Goal: Task Accomplishment & Management: Use online tool/utility

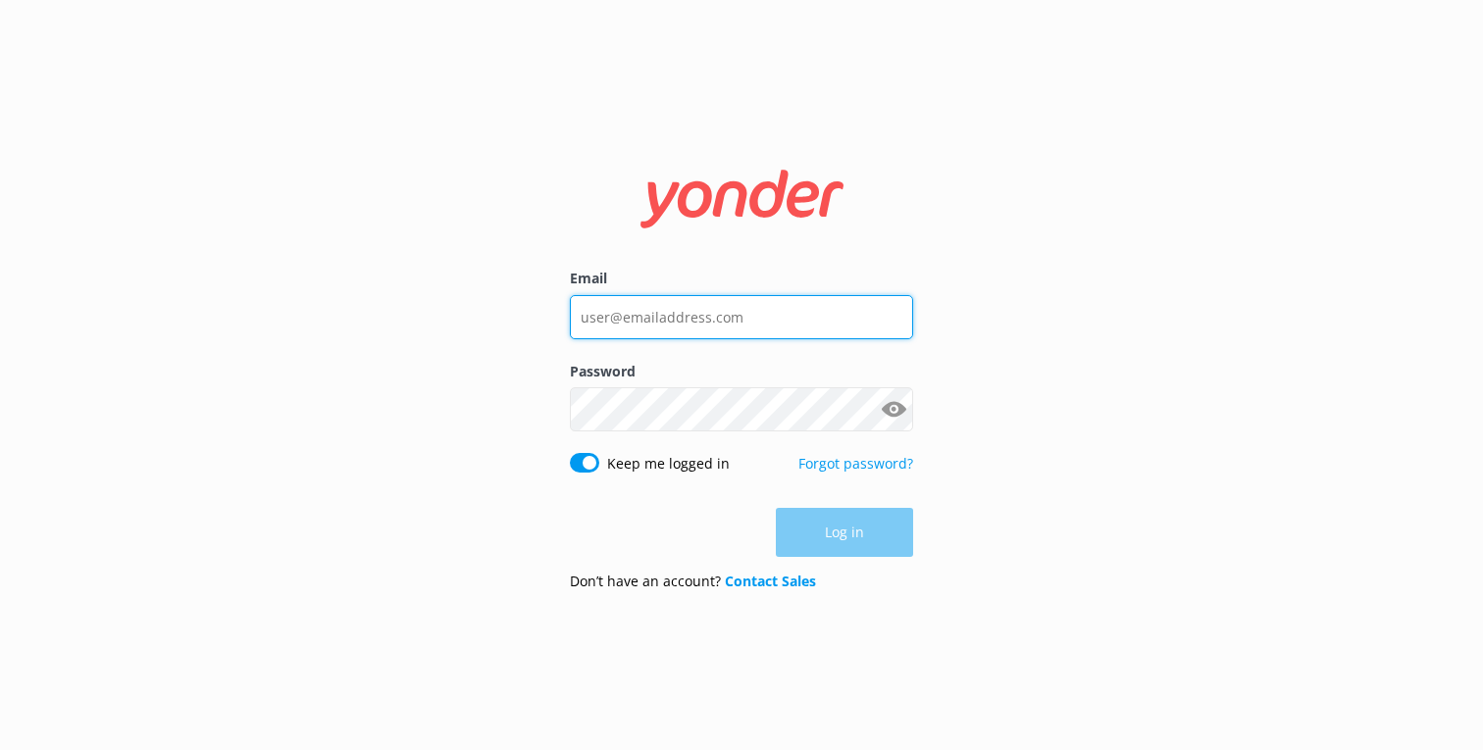
type input "karu@yonderhq.com"
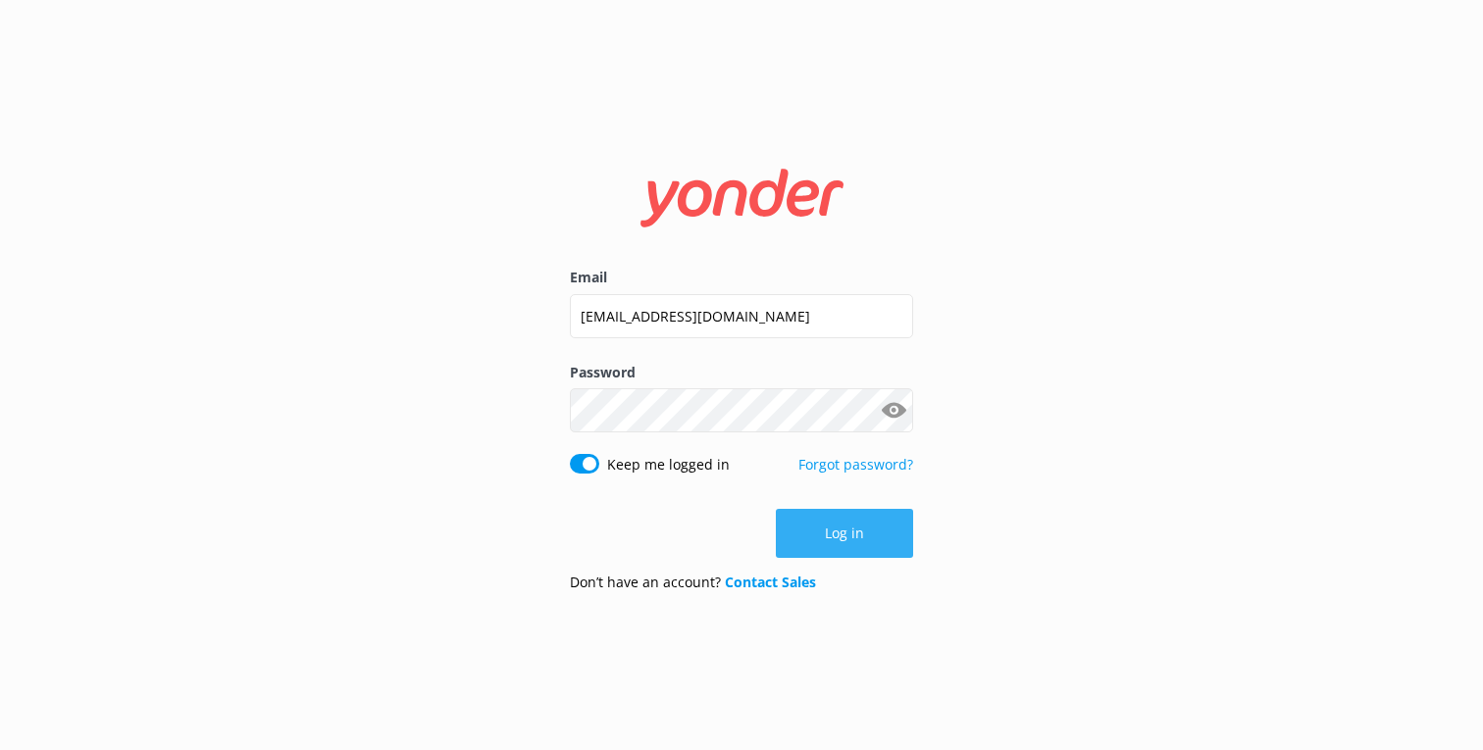
click at [843, 534] on button "Log in" at bounding box center [844, 533] width 137 height 49
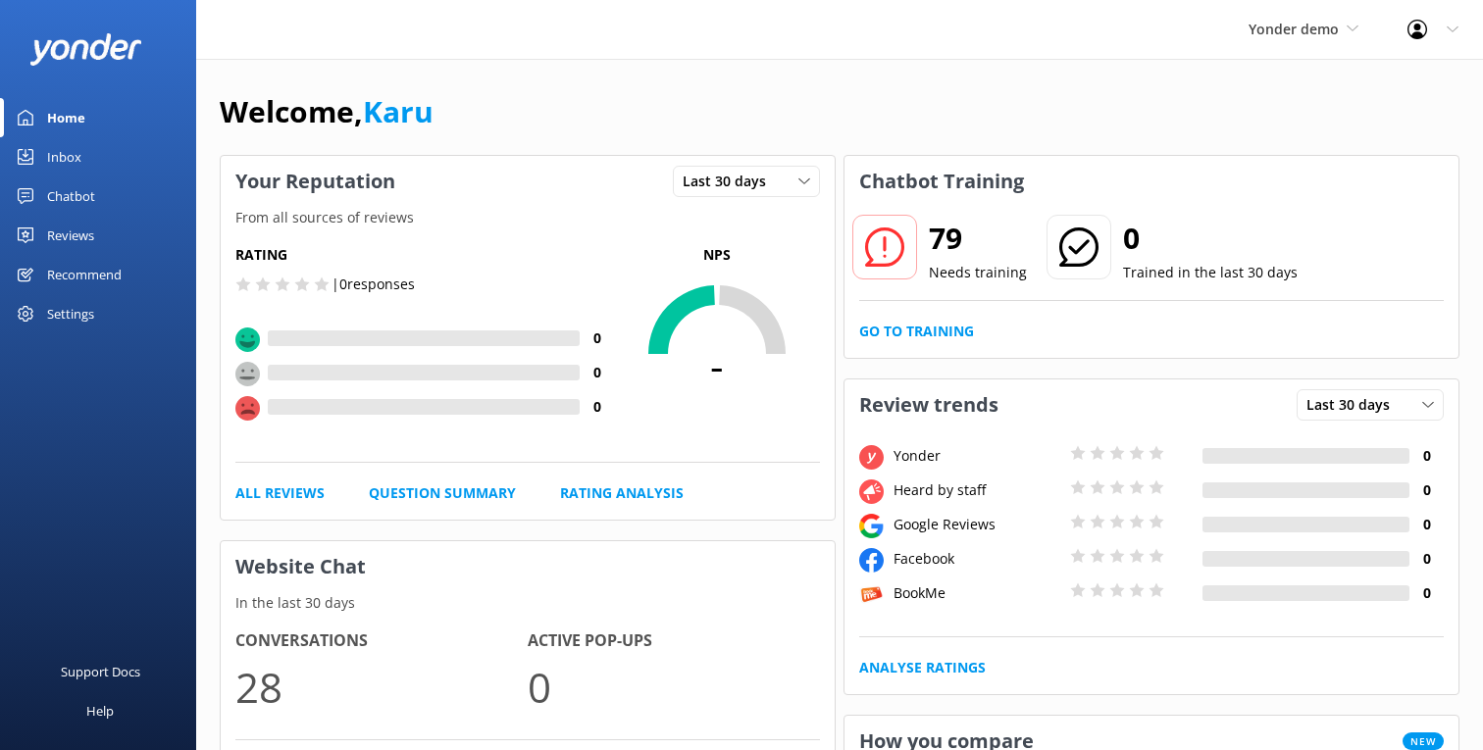
click at [102, 166] on link "Inbox" at bounding box center [98, 156] width 196 height 39
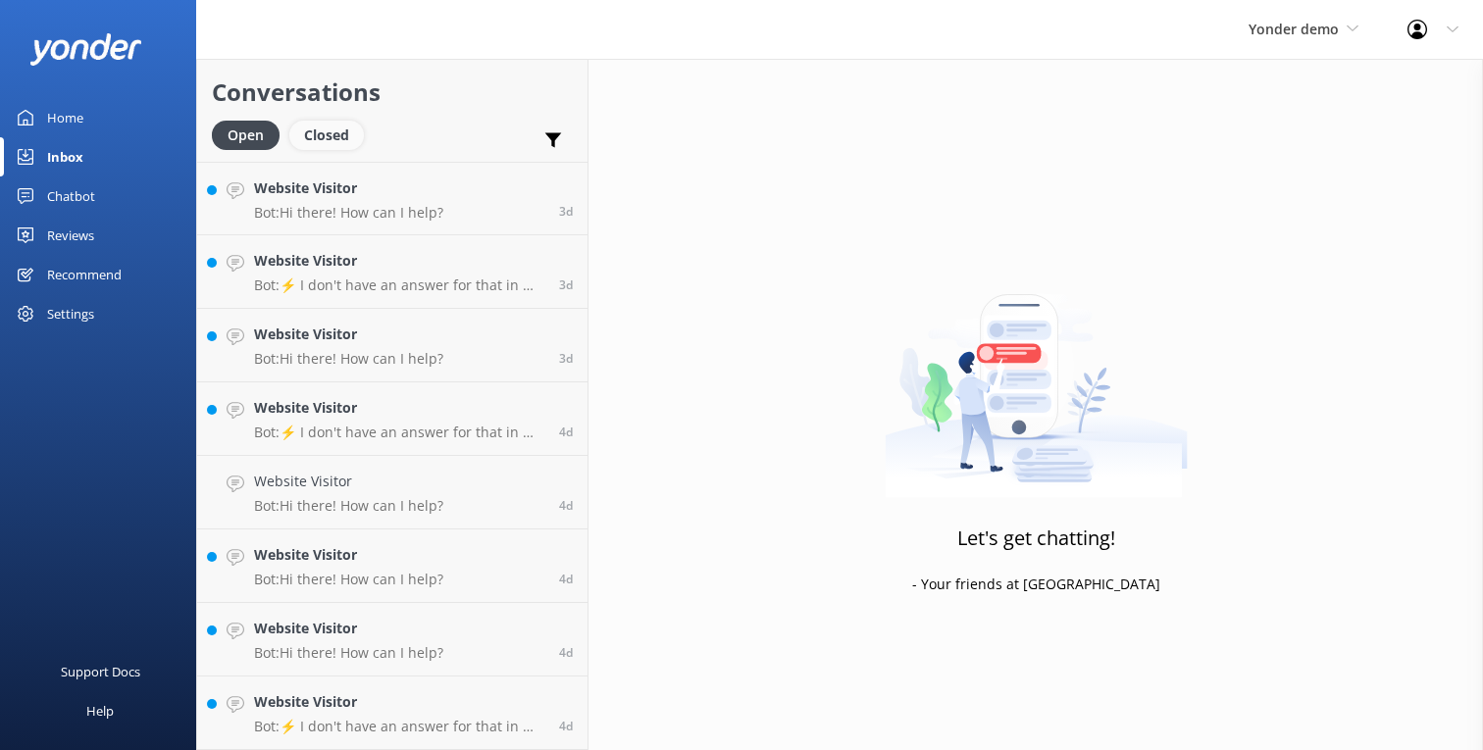
click at [329, 135] on div "Closed" at bounding box center [326, 135] width 75 height 29
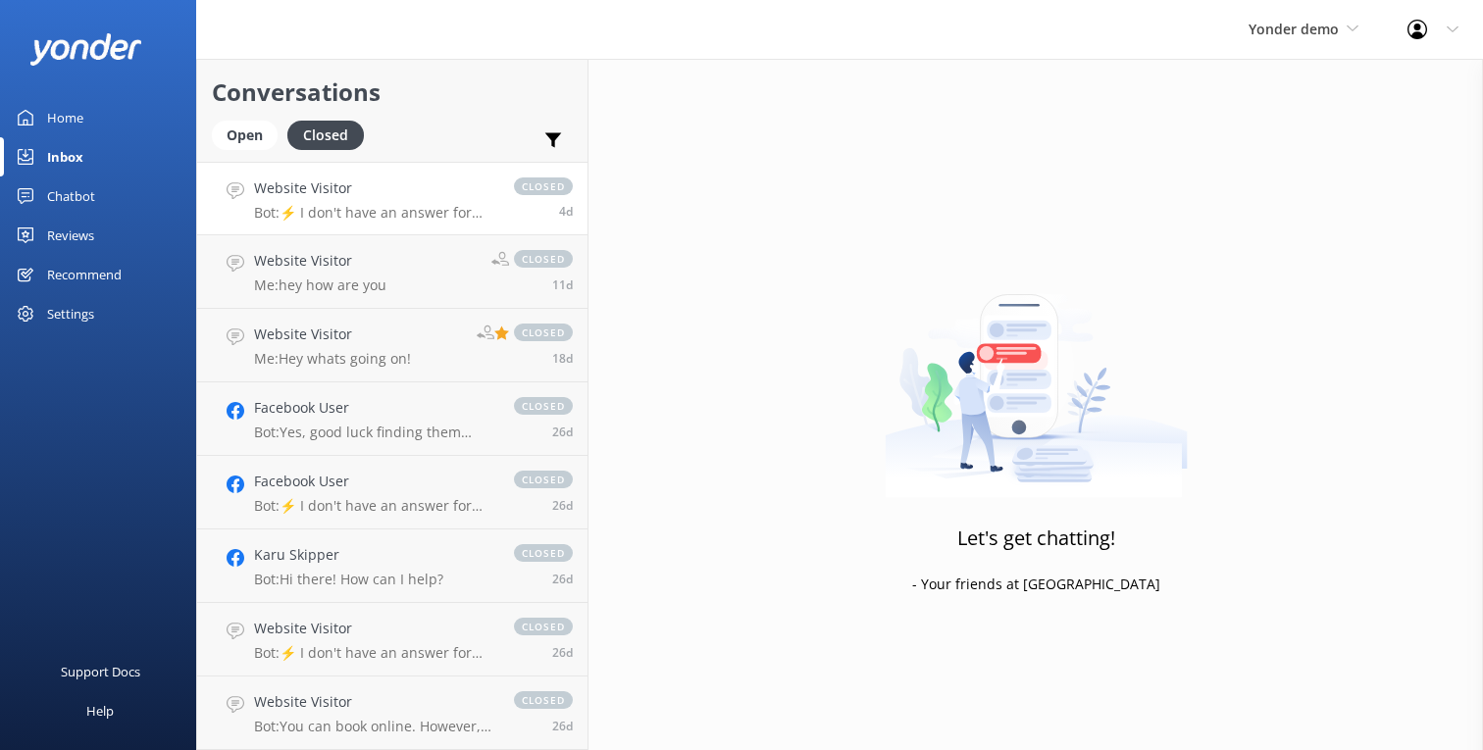
click at [378, 218] on p "Bot: ⚡ I don't have an answer for that in my knowledge base. Please try and rep…" at bounding box center [374, 213] width 240 height 18
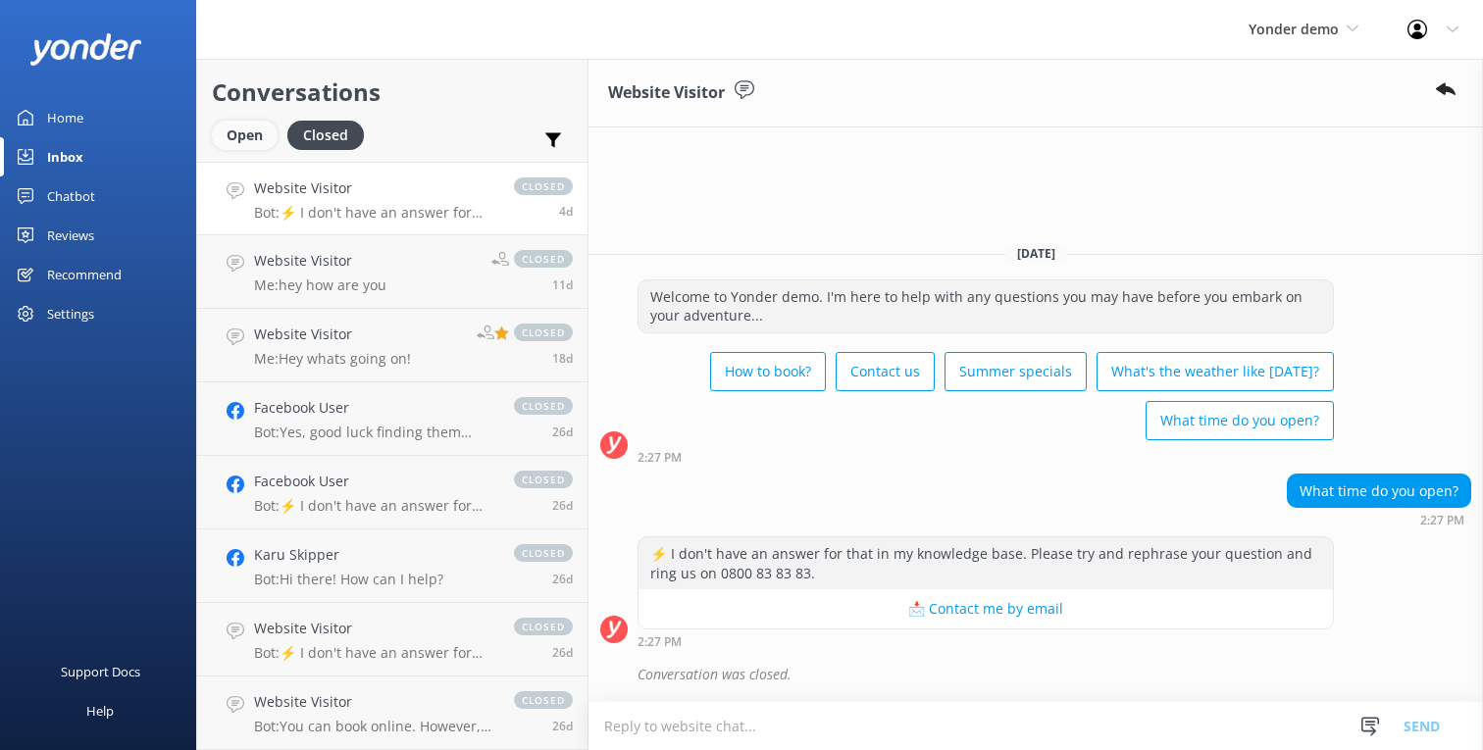
click at [251, 139] on div "Open" at bounding box center [245, 135] width 66 height 29
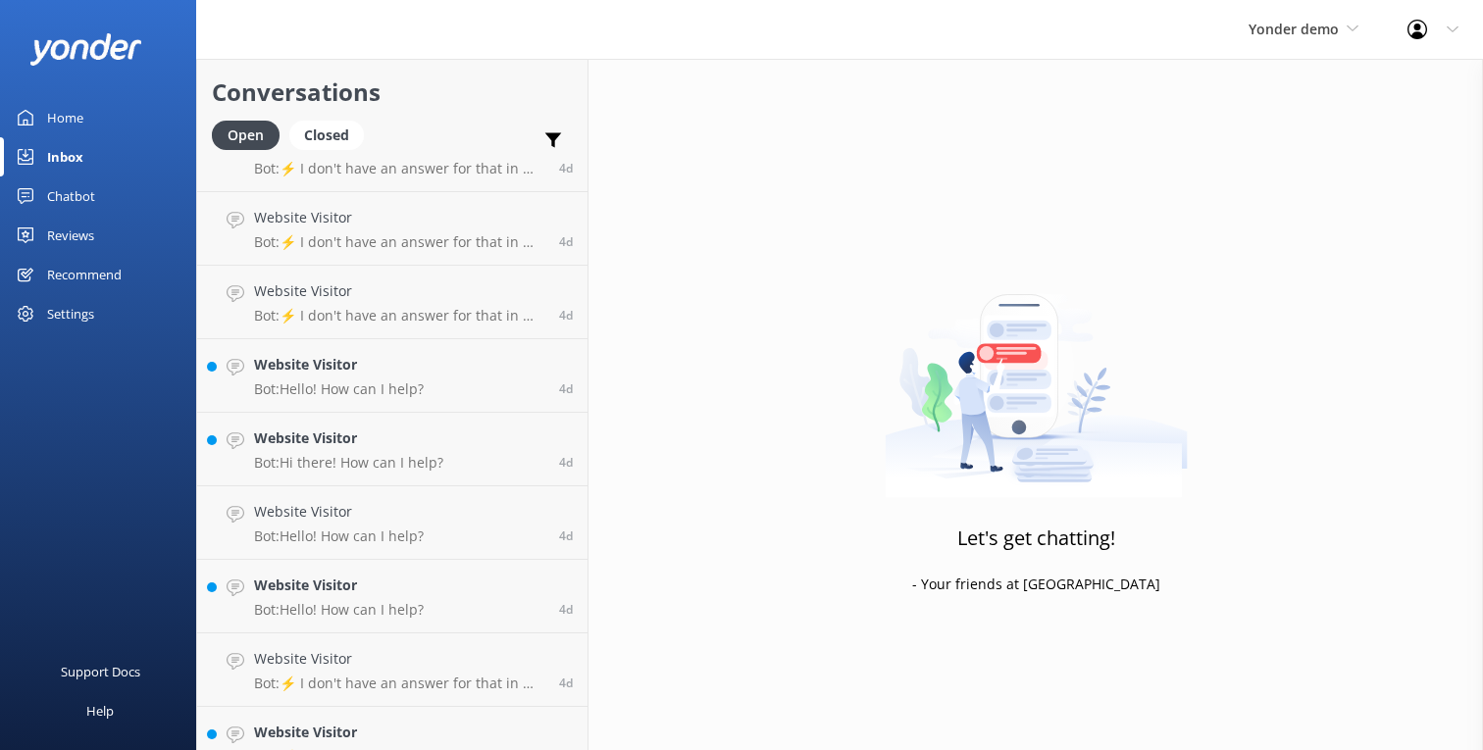
scroll to position [809, 0]
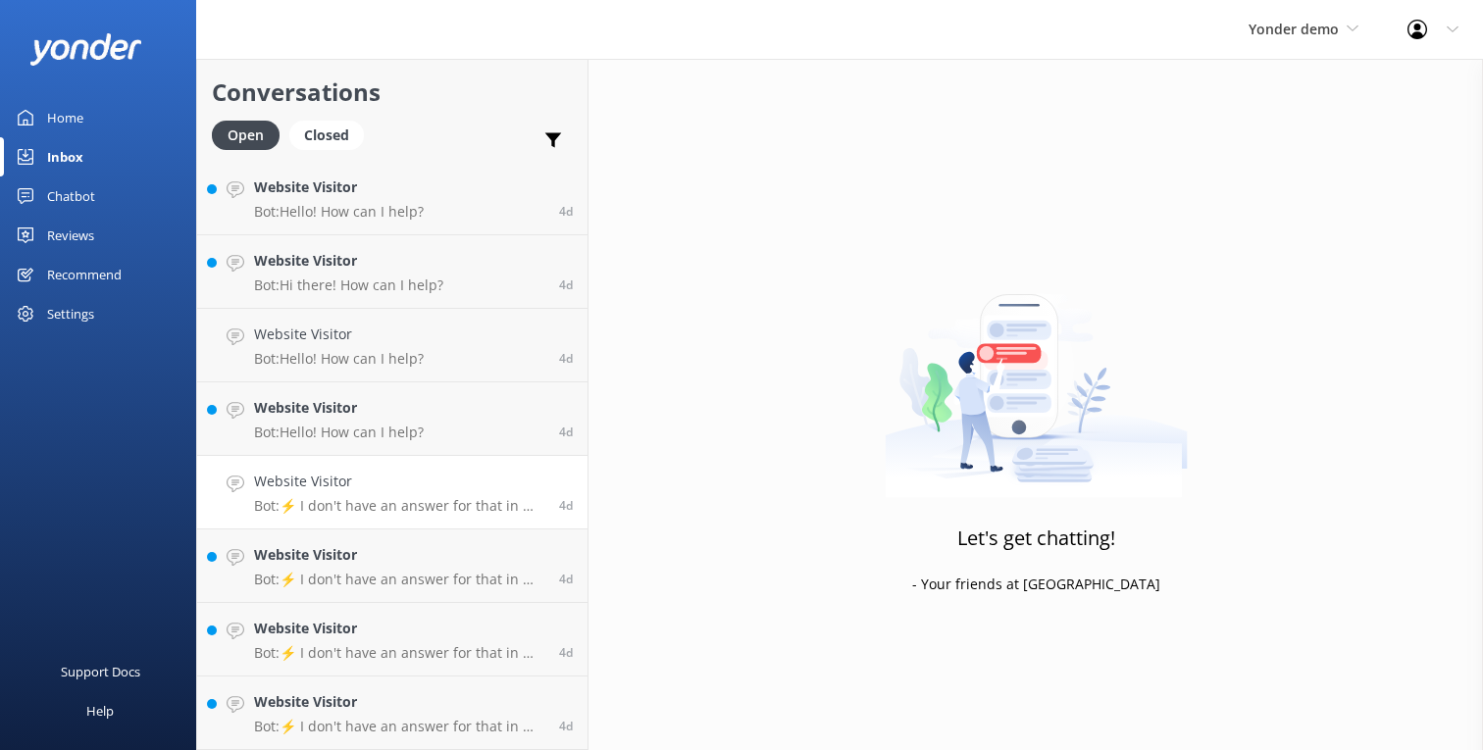
click at [404, 474] on h4 "Website Visitor" at bounding box center [399, 482] width 290 height 22
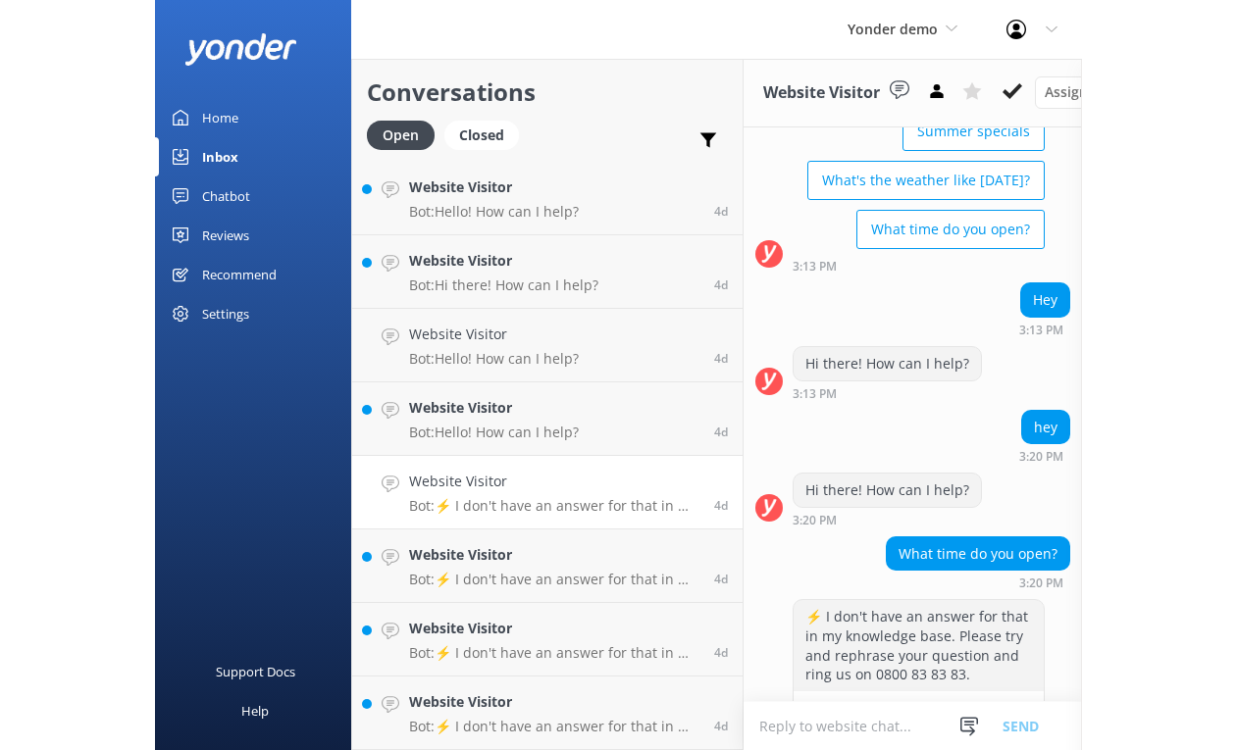
scroll to position [109, 0]
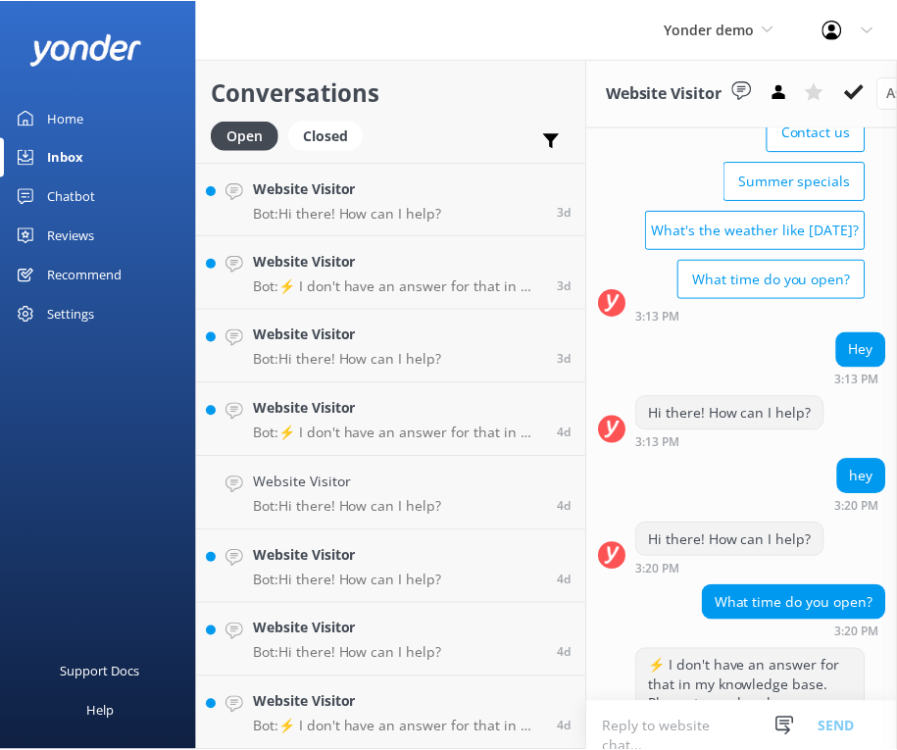
scroll to position [295, 0]
